Goal: Task Accomplishment & Management: Use online tool/utility

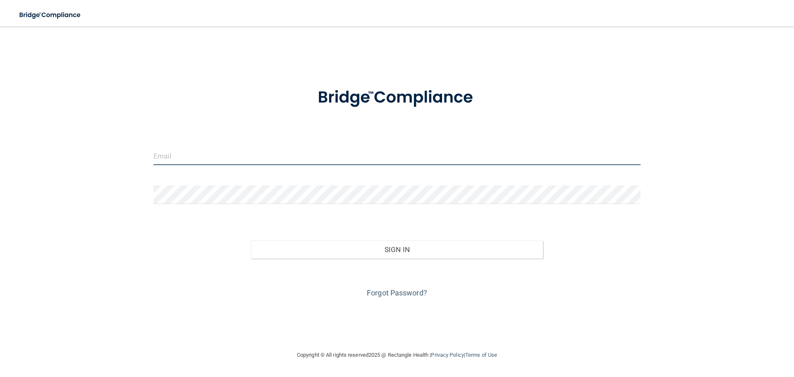
click at [379, 164] on input "email" at bounding box center [396, 155] width 487 height 19
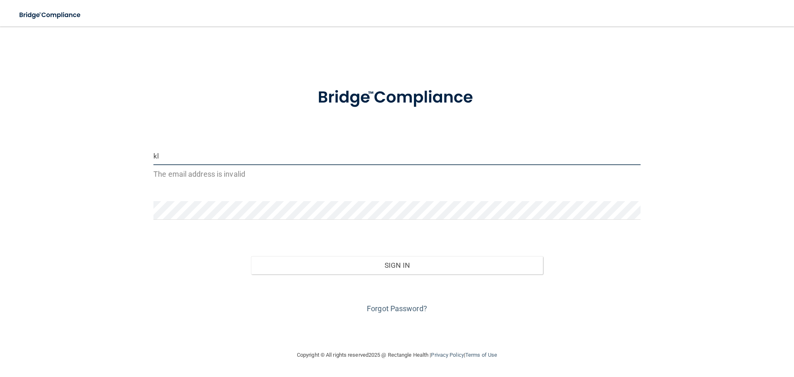
type input "k"
type input "p"
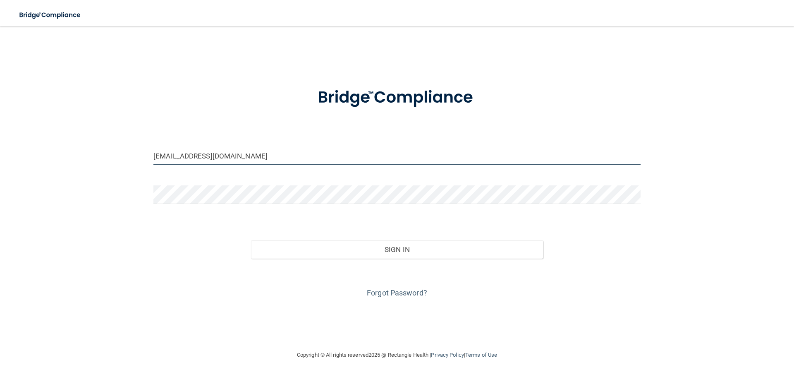
click at [246, 164] on input "[EMAIL_ADDRESS][DOMAIN_NAME]" at bounding box center [396, 155] width 487 height 19
click at [253, 150] on input "[EMAIL_ADDRESS][DOMAIN_NAME]" at bounding box center [396, 155] width 487 height 19
type input "[EMAIL_ADDRESS][DOMAIN_NAME]"
drag, startPoint x: 253, startPoint y: 153, endPoint x: 259, endPoint y: 153, distance: 5.4
click at [253, 153] on input "[EMAIL_ADDRESS][DOMAIN_NAME]" at bounding box center [396, 155] width 487 height 19
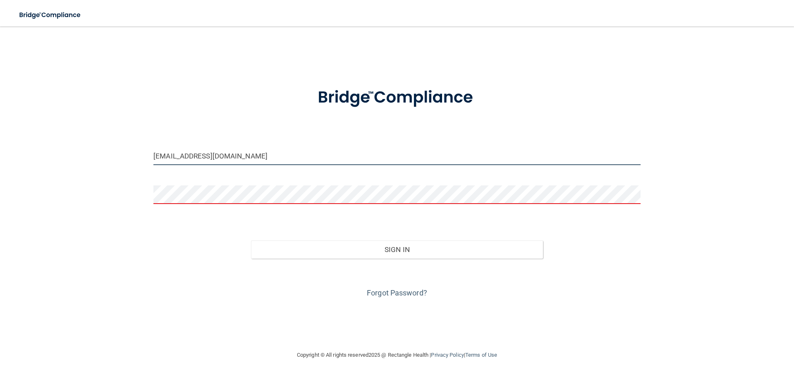
drag, startPoint x: 110, startPoint y: 151, endPoint x: 114, endPoint y: 121, distance: 30.0
click at [0, 131] on main "[EMAIL_ADDRESS][DOMAIN_NAME] Invalid email/password. You don't have permission …" at bounding box center [397, 201] width 794 height 350
type input "[EMAIL_ADDRESS][DOMAIN_NAME]"
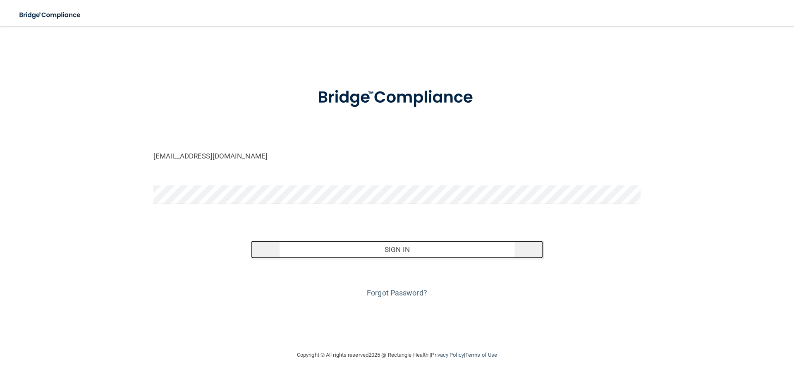
click at [395, 253] on button "Sign In" at bounding box center [397, 249] width 292 height 18
click at [395, 254] on button "Sign In" at bounding box center [397, 249] width 292 height 18
click at [371, 245] on button "Sign In" at bounding box center [397, 249] width 292 height 18
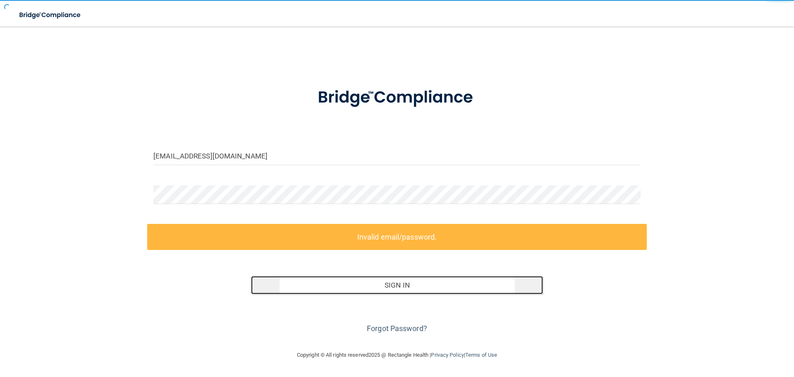
click at [386, 287] on button "Sign In" at bounding box center [397, 285] width 292 height 18
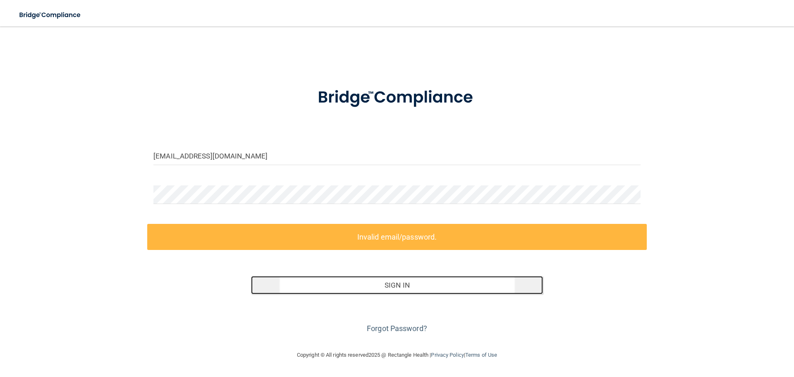
click at [430, 284] on button "Sign In" at bounding box center [397, 285] width 292 height 18
